Goal: Obtain resource: Download file/media

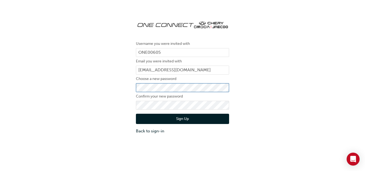
click at [124, 88] on div "Username you were invited with ONE00605 Email you were invited with [PERSON_NAM…" at bounding box center [182, 75] width 365 height 126
click at [172, 118] on button "Sign Up" at bounding box center [182, 119] width 93 height 10
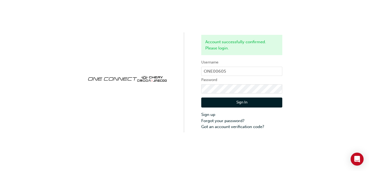
click at [241, 101] on button "Sign In" at bounding box center [241, 103] width 81 height 10
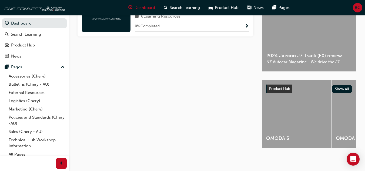
scroll to position [152, 0]
click at [14, 74] on link "Accessories (Chery)" at bounding box center [36, 76] width 60 height 8
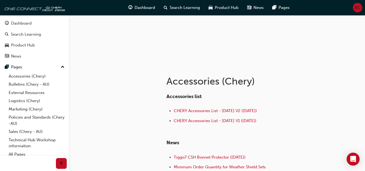
scroll to position [48, 0]
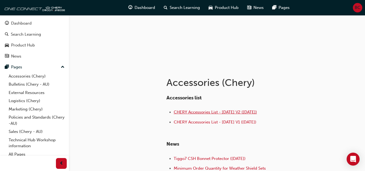
click at [207, 114] on span "CHERY Accessories List - [DATE] V2 ([DATE])" at bounding box center [215, 112] width 83 height 5
